Goal: Navigation & Orientation: Find specific page/section

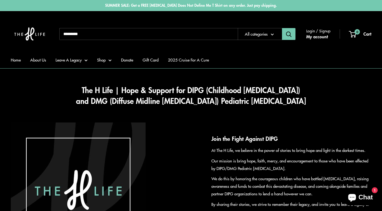
click at [36, 55] on li "About Us" at bounding box center [38, 59] width 16 height 17
click at [36, 58] on link "About Us" at bounding box center [38, 60] width 16 height 8
click at [15, 60] on link "Home" at bounding box center [16, 60] width 10 height 8
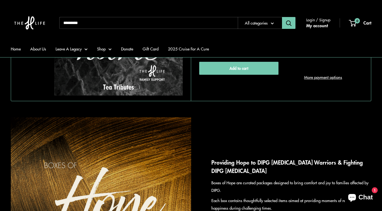
scroll to position [1347, 0]
